Goal: Task Accomplishment & Management: Manage account settings

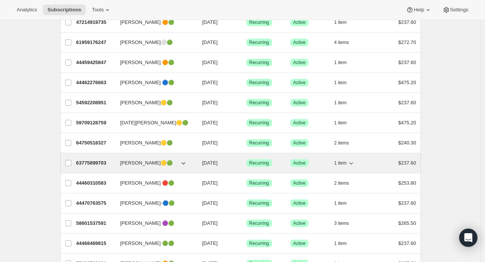
scroll to position [70, 0]
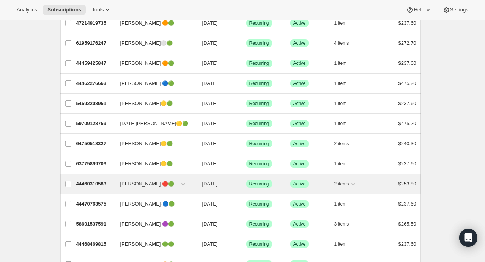
click at [355, 184] on icon "button" at bounding box center [353, 184] width 8 height 8
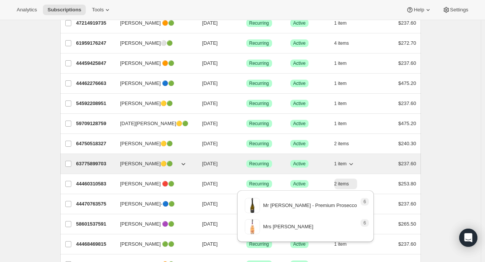
click at [355, 163] on icon "button" at bounding box center [351, 164] width 8 height 8
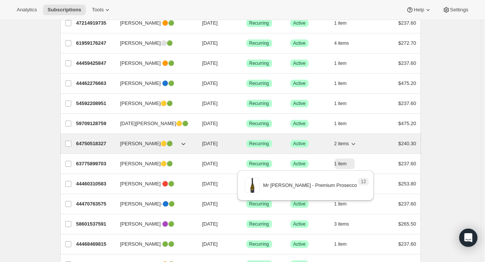
click at [356, 143] on icon "button" at bounding box center [353, 144] width 8 height 8
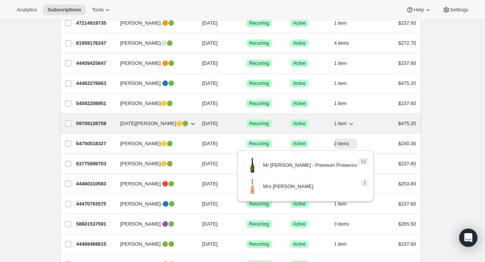
click at [353, 124] on icon "button" at bounding box center [351, 124] width 4 height 2
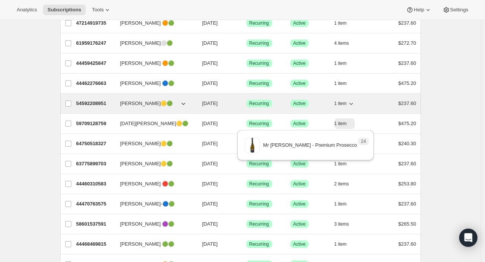
click at [353, 104] on icon "button" at bounding box center [351, 104] width 8 height 8
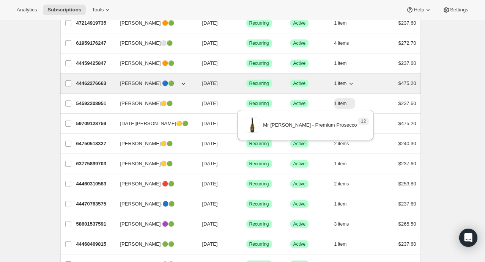
click at [354, 80] on icon "button" at bounding box center [351, 84] width 8 height 8
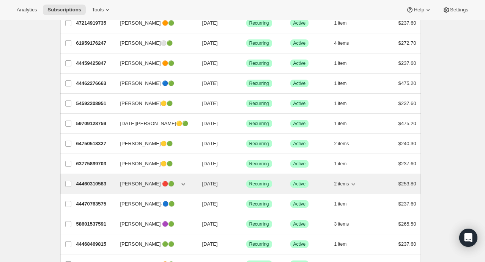
click at [355, 184] on icon "button" at bounding box center [354, 184] width 4 height 2
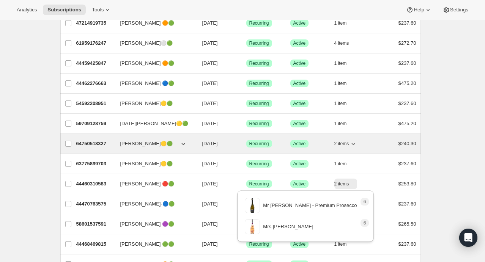
click at [355, 143] on icon "button" at bounding box center [354, 144] width 4 height 2
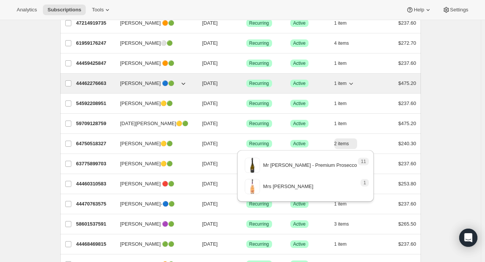
click at [354, 83] on icon "button" at bounding box center [351, 84] width 8 height 8
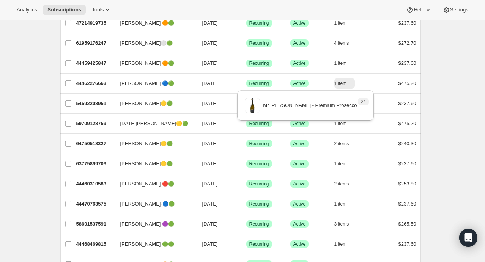
click at [354, 124] on div "24 Mr SYLTBAR - Premium Prosecco" at bounding box center [305, 107] width 143 height 38
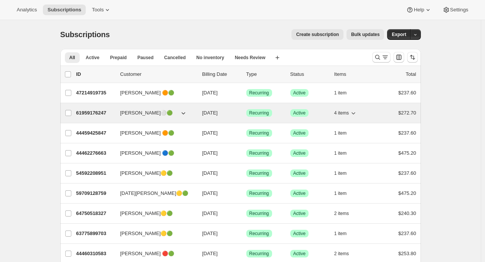
click at [357, 109] on icon "button" at bounding box center [353, 113] width 8 height 8
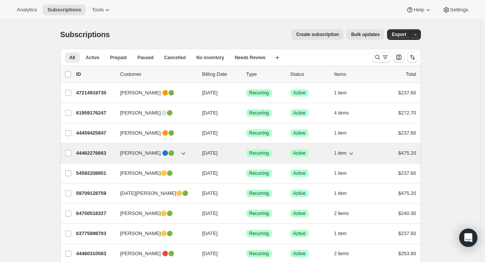
click at [353, 153] on icon "button" at bounding box center [351, 153] width 8 height 8
